Goal: Check status: Check status

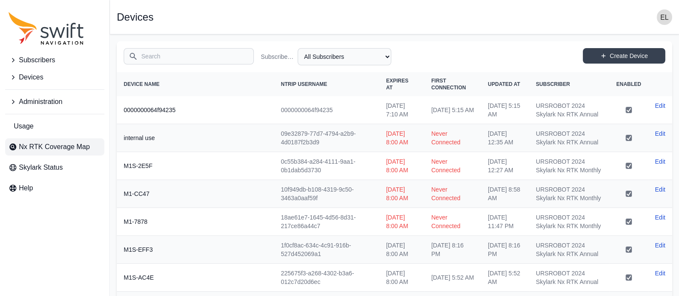
click at [34, 145] on span "Nx RTK Coverage Map" at bounding box center [54, 147] width 71 height 10
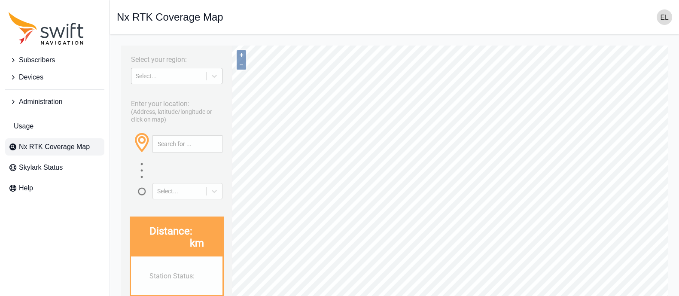
click at [174, 80] on div "Select..." at bounding box center [168, 76] width 75 height 9
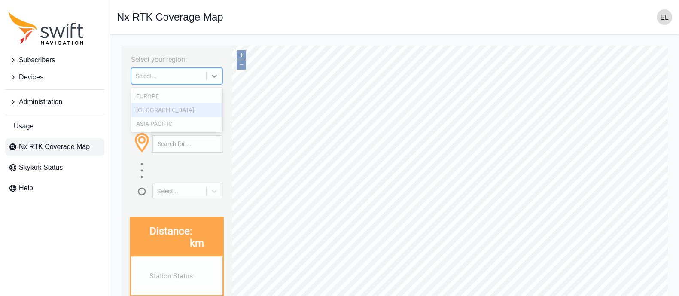
click at [174, 109] on div "[GEOGRAPHIC_DATA]" at bounding box center [177, 110] width 92 height 14
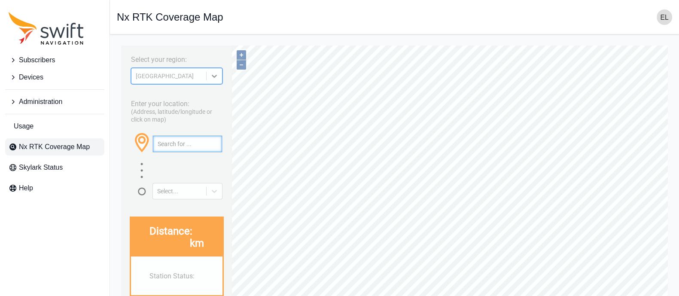
click at [180, 143] on input "text" at bounding box center [187, 144] width 69 height 16
paste input "42.6077479457807, -111.78830549400507"
type input "42.6077479457807, -111.78830549400507"
click at [216, 140] on button "button" at bounding box center [214, 144] width 14 height 16
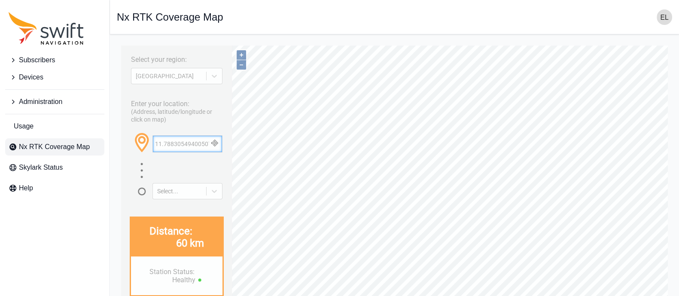
scroll to position [0, 0]
